Goal: Complete application form

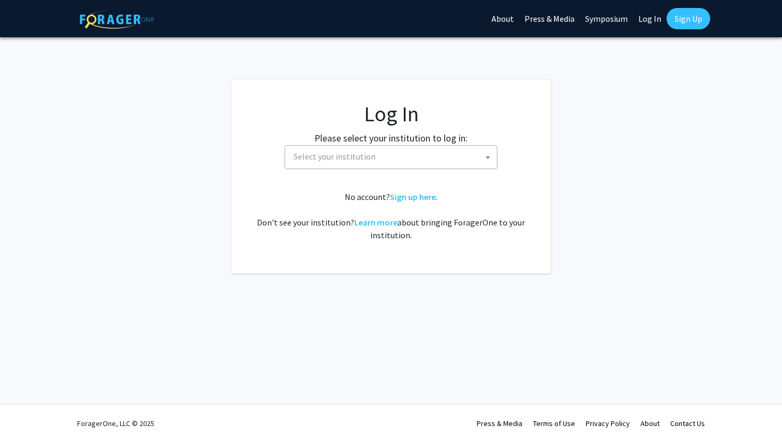
select select
click at [405, 160] on span "Select your institution" at bounding box center [392, 157] width 207 height 22
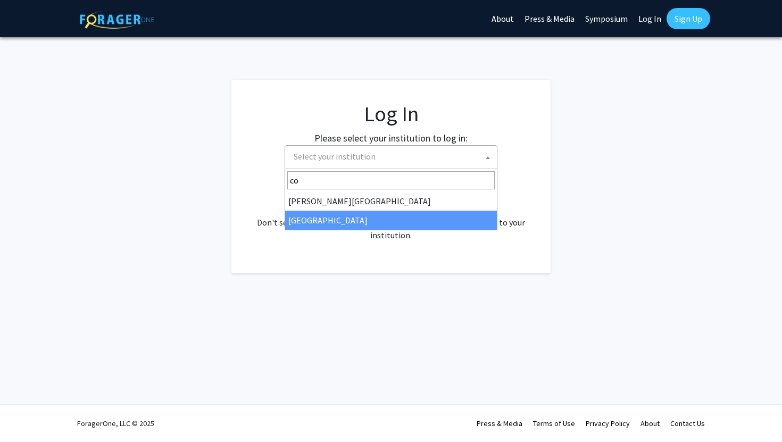
type input "c"
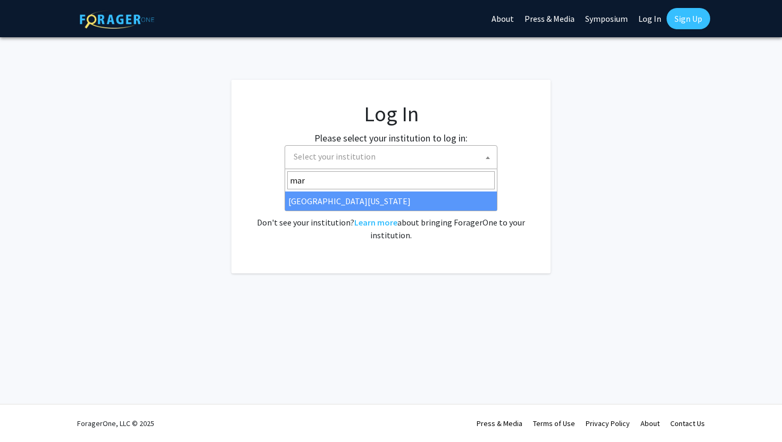
type input "mar"
select select "31"
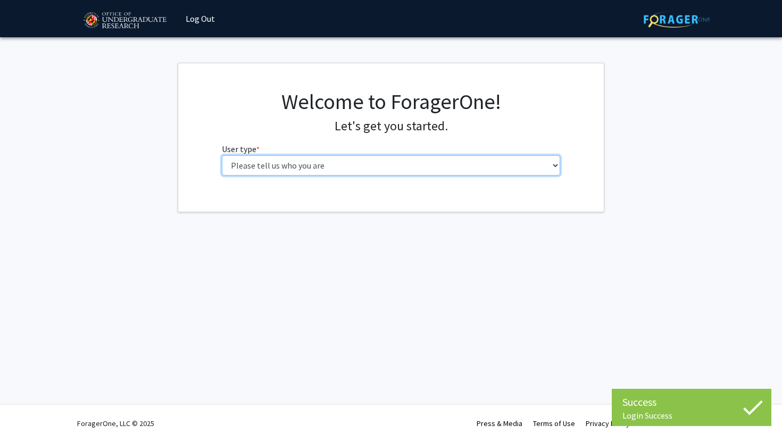
click at [291, 155] on select "Please tell us who you are Undergraduate Student Master's Student Doctoral Cand…" at bounding box center [391, 165] width 339 height 20
select select "1: undergrad"
click at [222, 155] on select "Please tell us who you are Undergraduate Student Master's Student Doctoral Cand…" at bounding box center [391, 165] width 339 height 20
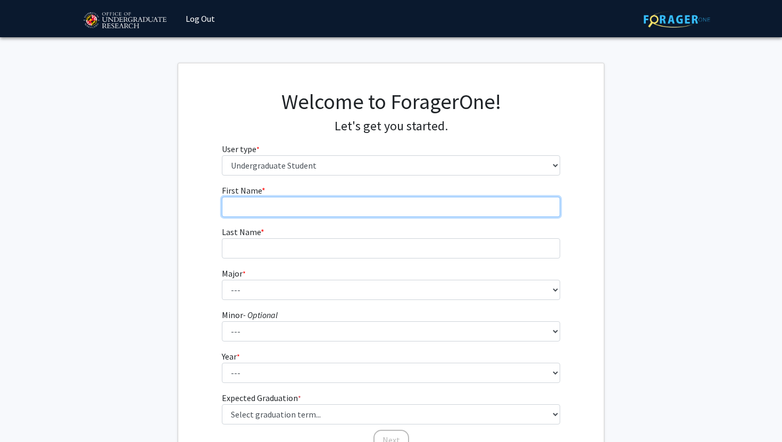
click at [317, 202] on input "First Name * required" at bounding box center [391, 207] width 339 height 20
type input "Victoria"
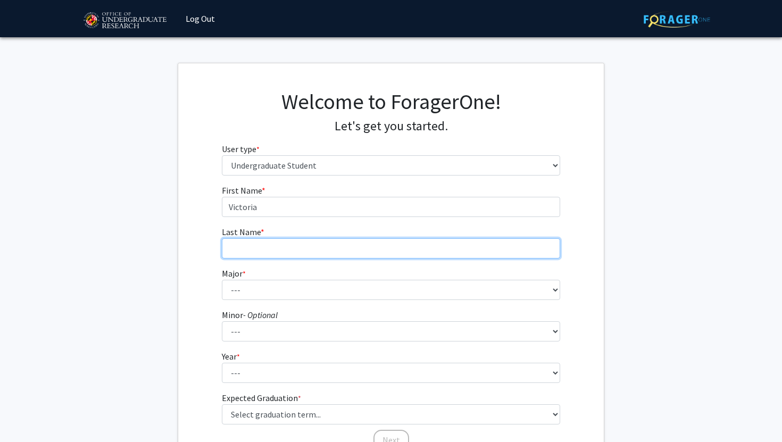
click at [293, 246] on input "Last Name * required" at bounding box center [391, 248] width 339 height 20
type input "Shats"
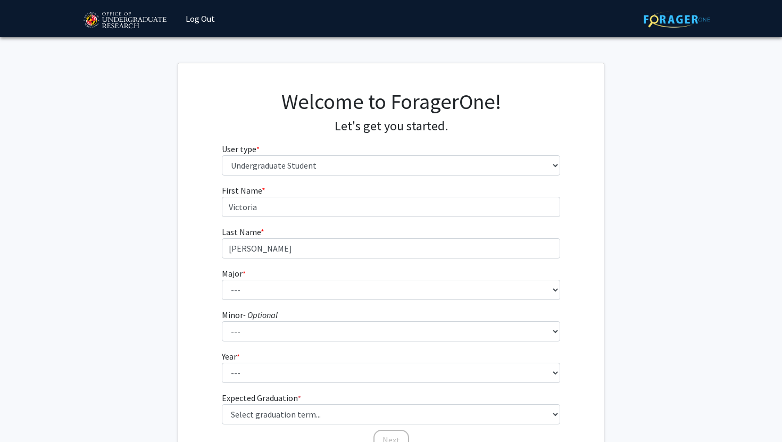
click at [288, 274] on fg-select "Major * required --- Accounting Aerospace Engineering African American and Afri…" at bounding box center [391, 283] width 339 height 33
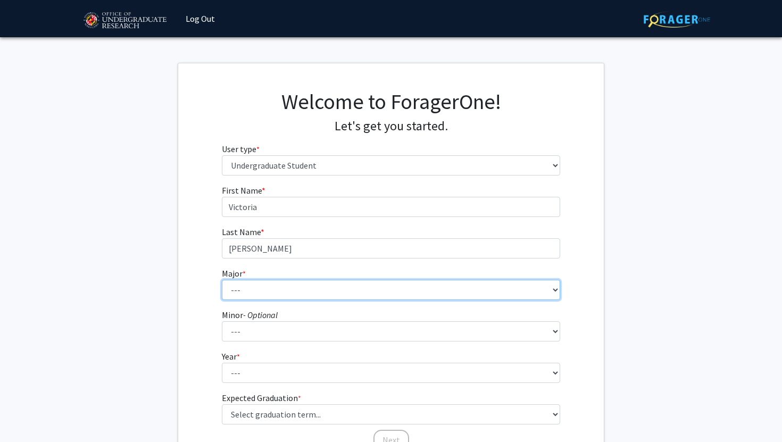
click at [288, 281] on select "--- Accounting Aerospace Engineering African American and Africana Studies Agri…" at bounding box center [391, 290] width 339 height 20
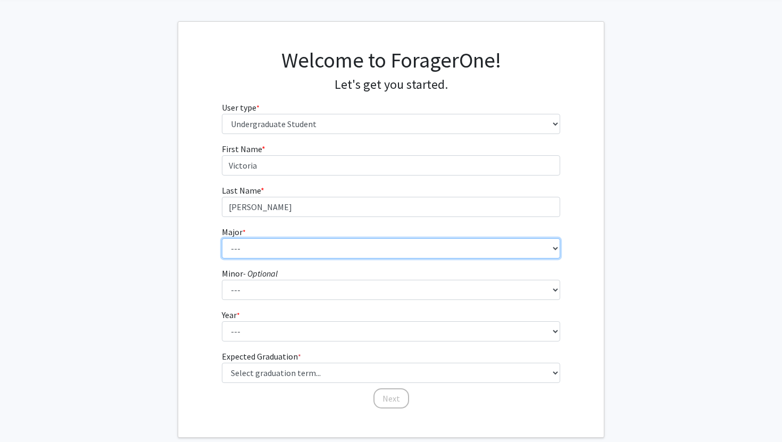
scroll to position [58, 0]
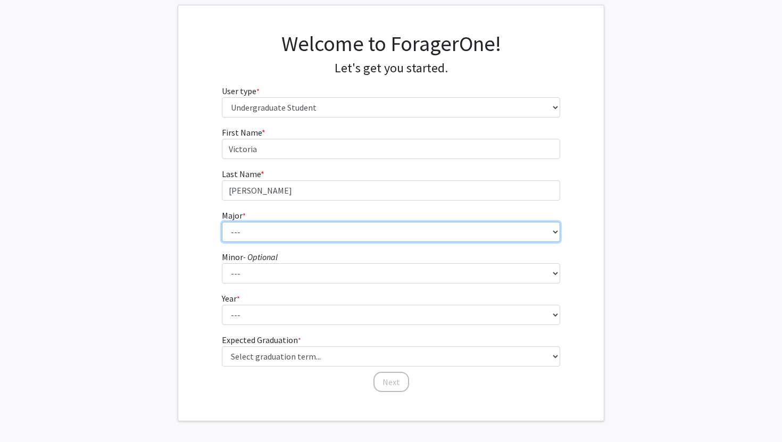
click at [442, 235] on select "--- Accounting Aerospace Engineering African American and Africana Studies Agri…" at bounding box center [391, 232] width 339 height 20
